Goal: Task Accomplishment & Management: Complete application form

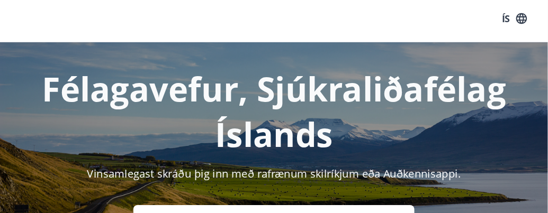
scroll to position [5, 0]
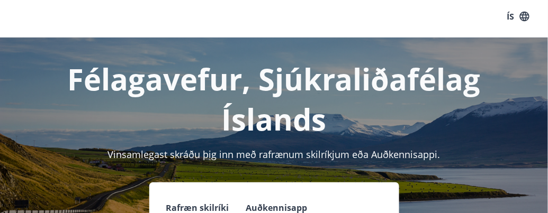
drag, startPoint x: 438, startPoint y: 0, endPoint x: 337, endPoint y: 15, distance: 101.7
click at [337, 15] on div "ÍS" at bounding box center [274, 16] width 548 height 42
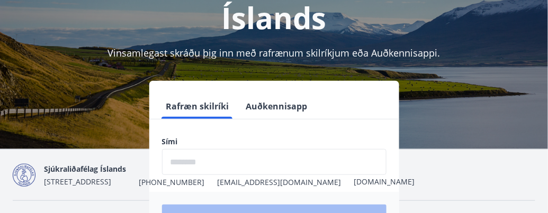
scroll to position [107, 0]
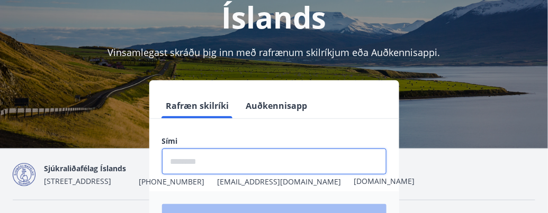
click at [201, 158] on input "phone" at bounding box center [274, 162] width 224 height 26
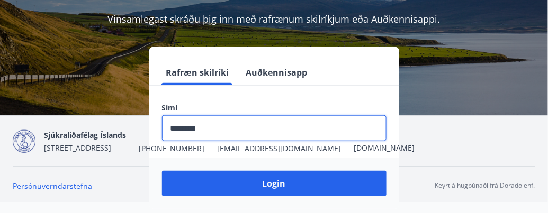
scroll to position [157, 0]
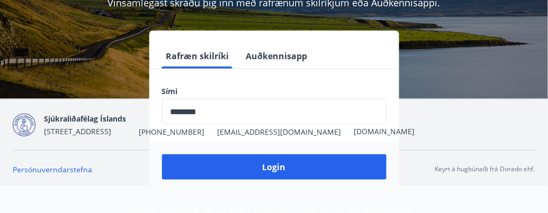
click at [330, 169] on nav "Persónuverndarstefna Keyrt á hugbúnaði frá Dorado ehf." at bounding box center [274, 170] width 523 height 12
click at [280, 169] on nav "Persónuverndarstefna Keyrt á hugbúnaði frá Dorado ehf." at bounding box center [274, 170] width 523 height 12
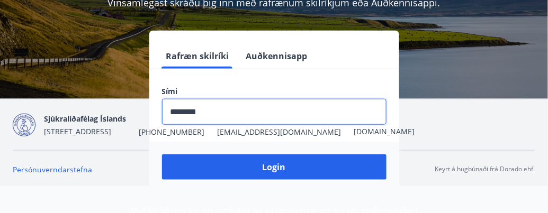
click at [166, 111] on input "phone" at bounding box center [274, 112] width 224 height 26
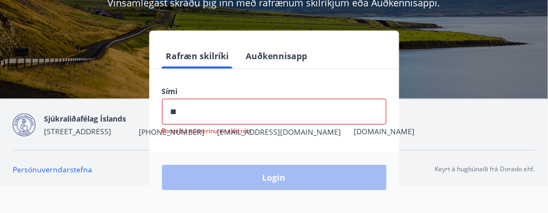
type input "*"
type input "********"
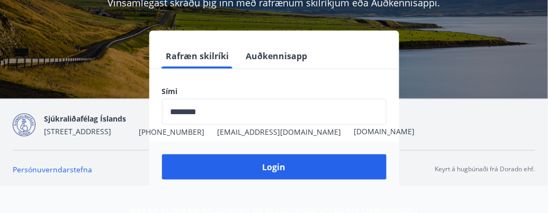
click at [278, 169] on nav "Persónuverndarstefna Keyrt á hugbúnaði frá Dorado ehf." at bounding box center [274, 170] width 523 height 12
click at [291, 167] on nav "Persónuverndarstefna Keyrt á hugbúnaði frá Dorado ehf." at bounding box center [274, 170] width 523 height 12
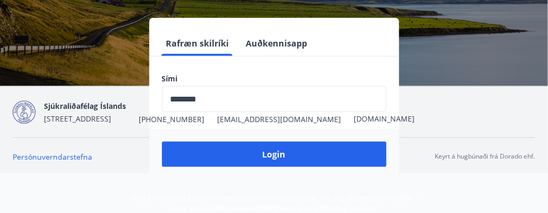
click at [336, 155] on nav "Persónuverndarstefna Keyrt á hugbúnaði frá Dorado ehf." at bounding box center [274, 157] width 523 height 12
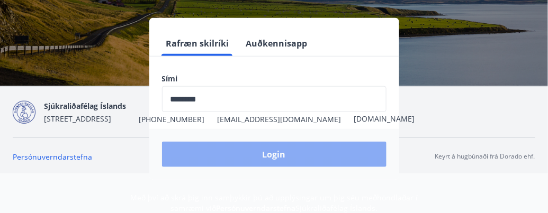
click at [235, 148] on button "Login" at bounding box center [274, 154] width 224 height 25
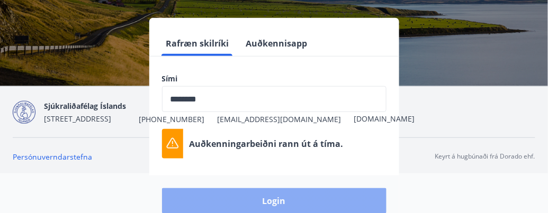
click at [276, 170] on button "Login" at bounding box center [274, 200] width 224 height 25
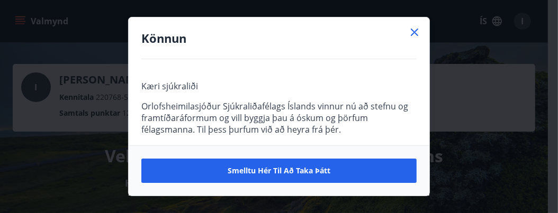
click at [421, 28] on div "Könnun" at bounding box center [279, 38] width 301 height 42
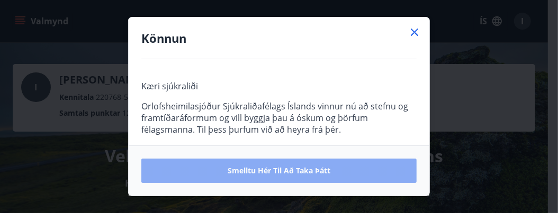
click at [345, 172] on button "Smelltu hér til að taka þátt" at bounding box center [278, 171] width 275 height 24
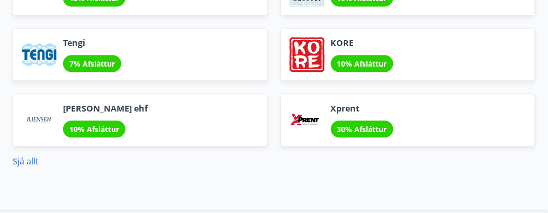
scroll to position [1370, 0]
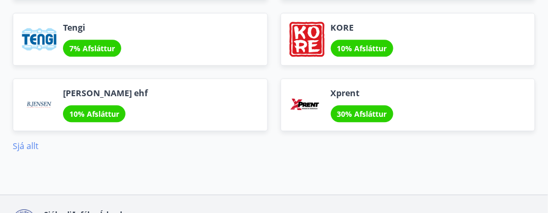
click at [32, 140] on link "Sjá allt" at bounding box center [26, 146] width 26 height 12
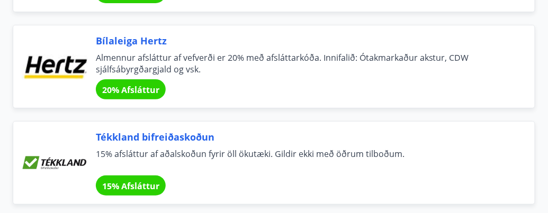
scroll to position [7848, 0]
